Goal: Check status: Check status

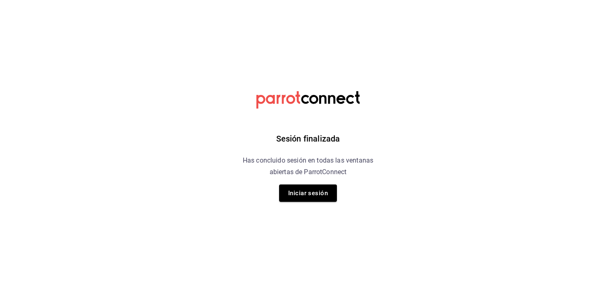
click at [347, 95] on icon at bounding box center [307, 100] width 103 height 18
click at [292, 195] on button "Iniciar sesión" at bounding box center [308, 193] width 58 height 17
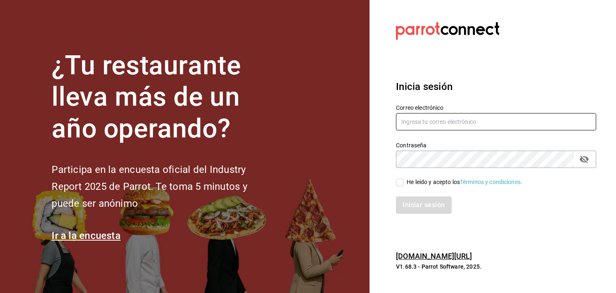
click at [434, 124] on input "text" at bounding box center [496, 121] width 200 height 17
type input "bocade@sierra.com"
click at [591, 155] on div "Contraseña" at bounding box center [496, 159] width 200 height 17
click at [588, 158] on icon "passwordField" at bounding box center [584, 160] width 9 height 8
click at [404, 179] on span "He leído y acepto los Términos y condiciones." at bounding box center [462, 182] width 119 height 9
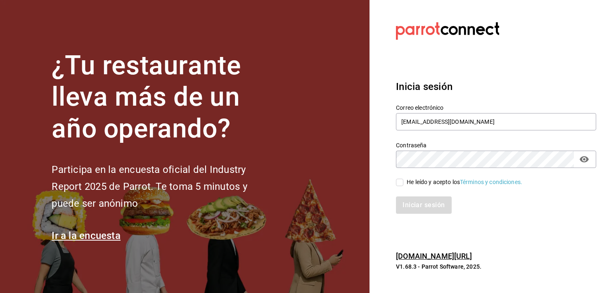
click at [403, 179] on input "He leído y acepto los Términos y condiciones." at bounding box center [399, 182] width 7 height 7
checkbox input "true"
click at [410, 197] on button "Iniciar sesión" at bounding box center [424, 205] width 56 height 17
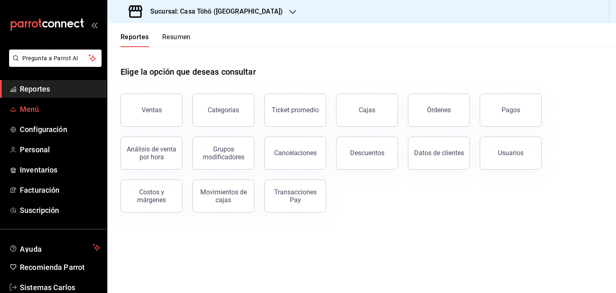
click at [25, 108] on span "Menú" at bounding box center [60, 109] width 81 height 11
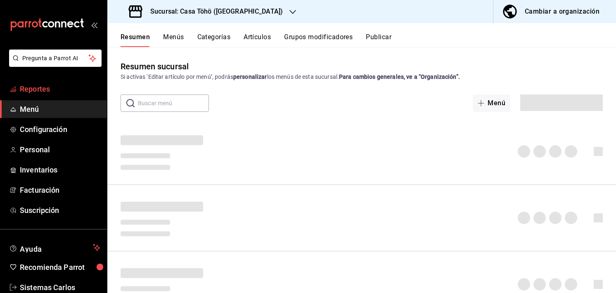
click at [46, 91] on span "Reportes" at bounding box center [60, 88] width 81 height 11
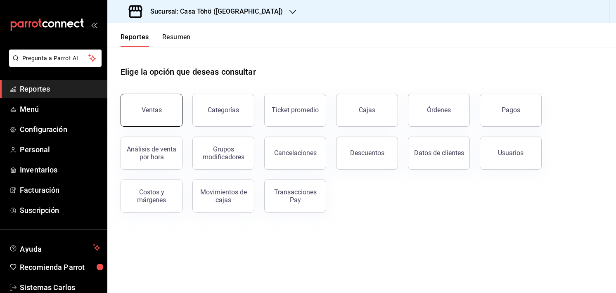
click at [155, 109] on div "Ventas" at bounding box center [152, 110] width 20 height 8
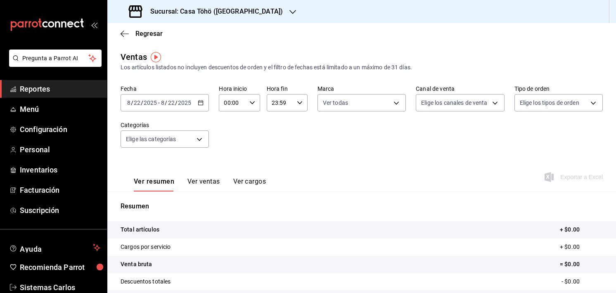
click at [199, 101] on \(Stroke\) "button" at bounding box center [200, 103] width 5 height 5
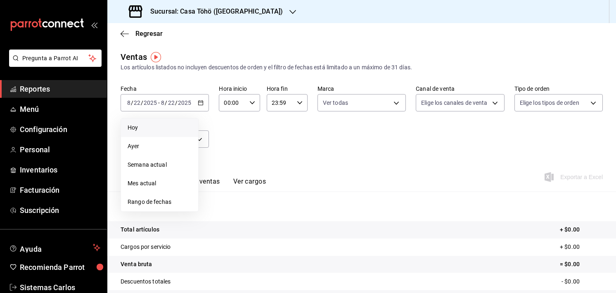
click at [157, 135] on li "Hoy" at bounding box center [159, 128] width 77 height 19
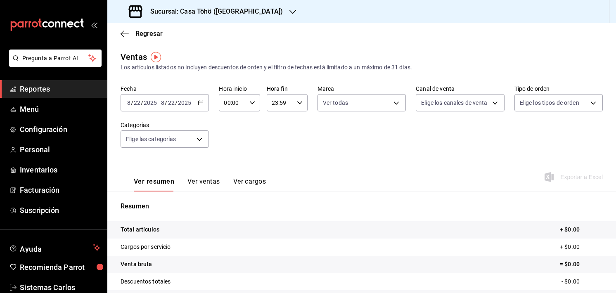
click at [199, 109] on div "[DATE] [DATE] - [DATE] [DATE]" at bounding box center [165, 102] width 88 height 17
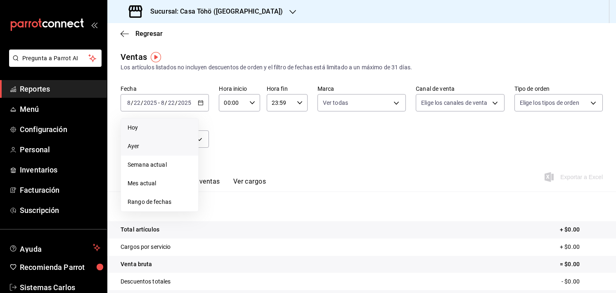
click at [147, 152] on li "Ayer" at bounding box center [159, 146] width 77 height 19
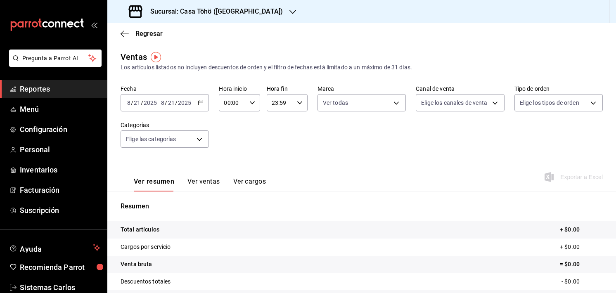
click at [207, 11] on h3 "Sucursal: Casa Töhö ([GEOGRAPHIC_DATA])" at bounding box center [213, 12] width 139 height 10
click at [179, 52] on div "Casa Töhö (Hgo)" at bounding box center [169, 54] width 111 height 9
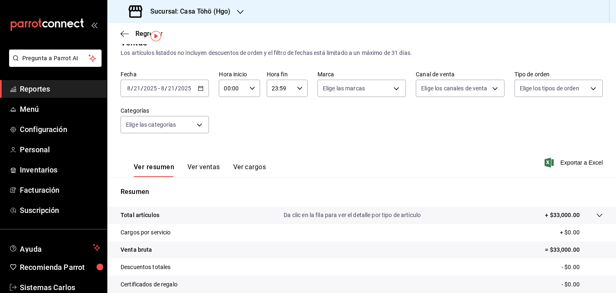
scroll to position [14, 0]
click at [390, 158] on div "Ver resumen Ver ventas Ver cargos Exportar a Excel" at bounding box center [361, 161] width 509 height 34
